Goal: Information Seeking & Learning: Learn about a topic

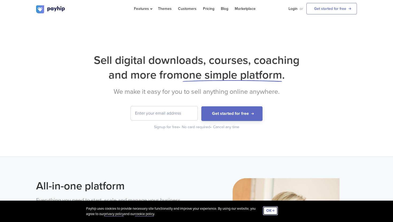
click at [270, 211] on button "OK" at bounding box center [270, 211] width 15 height 9
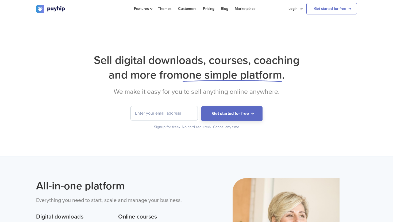
click at [62, 106] on form "Get started for free" at bounding box center [196, 113] width 321 height 15
click at [273, 53] on h1 "Sell digital downloads, courses, coaching and more from one simple platform ." at bounding box center [196, 67] width 321 height 29
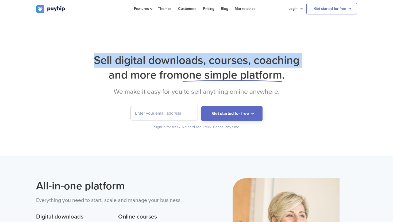
click at [283, 61] on h1 "Sell digital downloads, courses, coaching and more from one simple platform ." at bounding box center [196, 67] width 321 height 29
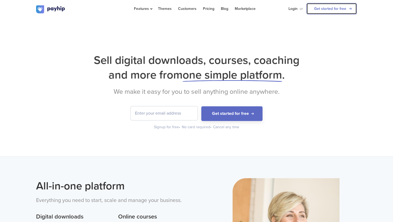
click at [339, 4] on link "Get started for free" at bounding box center [332, 9] width 51 height 12
click at [43, 61] on h1 "Sell digital downloads, courses, coaching and more from one simple platform ." at bounding box center [196, 67] width 321 height 29
click at [215, 8] on li "Pricing" at bounding box center [209, 8] width 18 height 17
click at [212, 10] on link "Pricing" at bounding box center [209, 8] width 12 height 17
